Goal: Navigation & Orientation: Go to known website

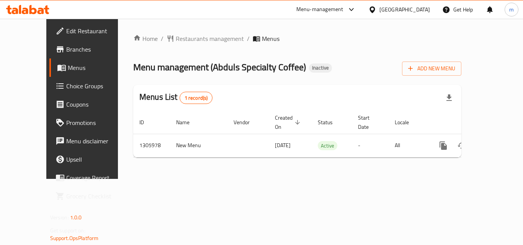
click at [39, 9] on icon at bounding box center [41, 11] width 7 height 7
click at [39, 14] on icon at bounding box center [41, 11] width 7 height 7
